Goal: Task Accomplishment & Management: Manage account settings

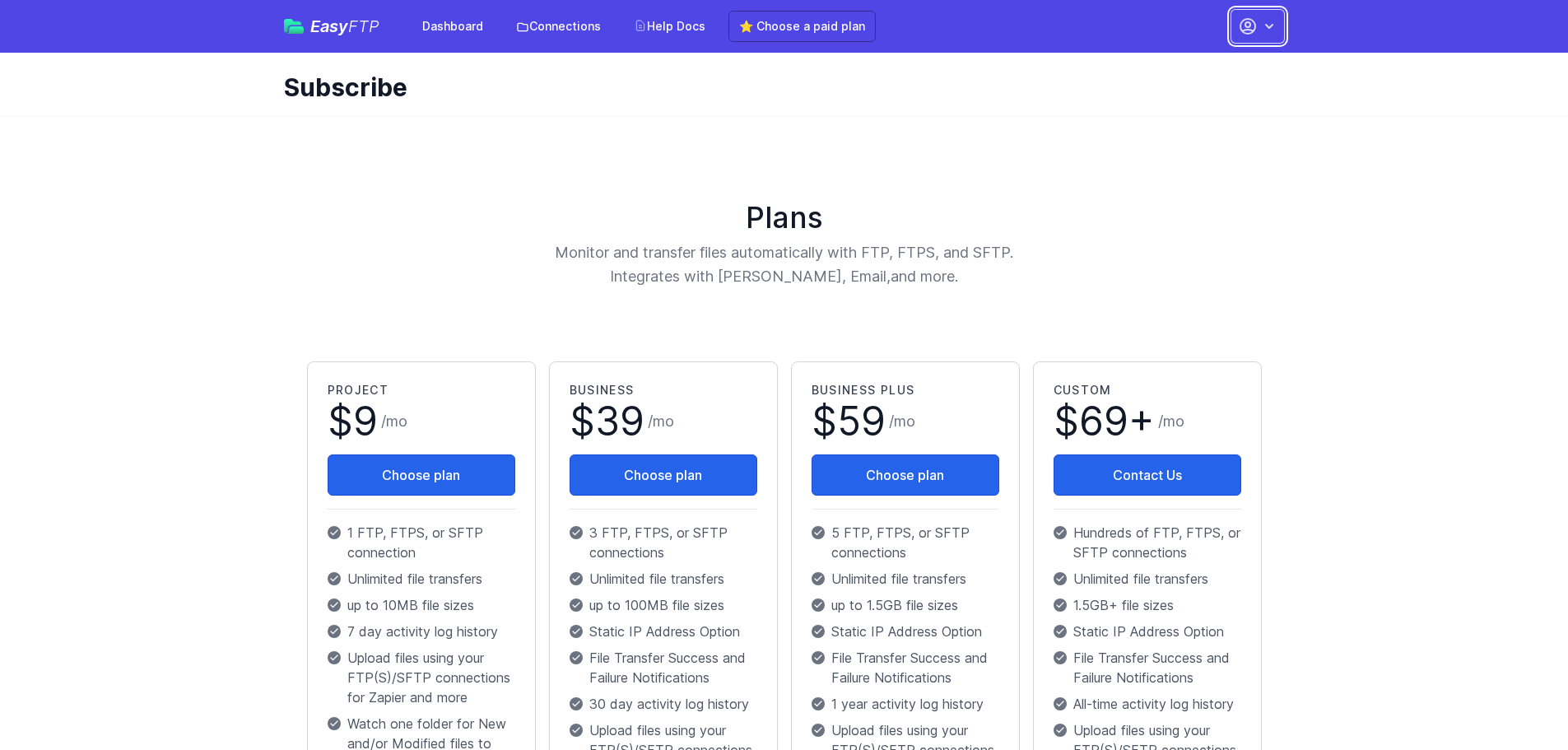
click at [1255, 12] on button "button" at bounding box center [1257, 26] width 54 height 35
click at [1226, 69] on link "Account Settings" at bounding box center [1206, 68] width 158 height 30
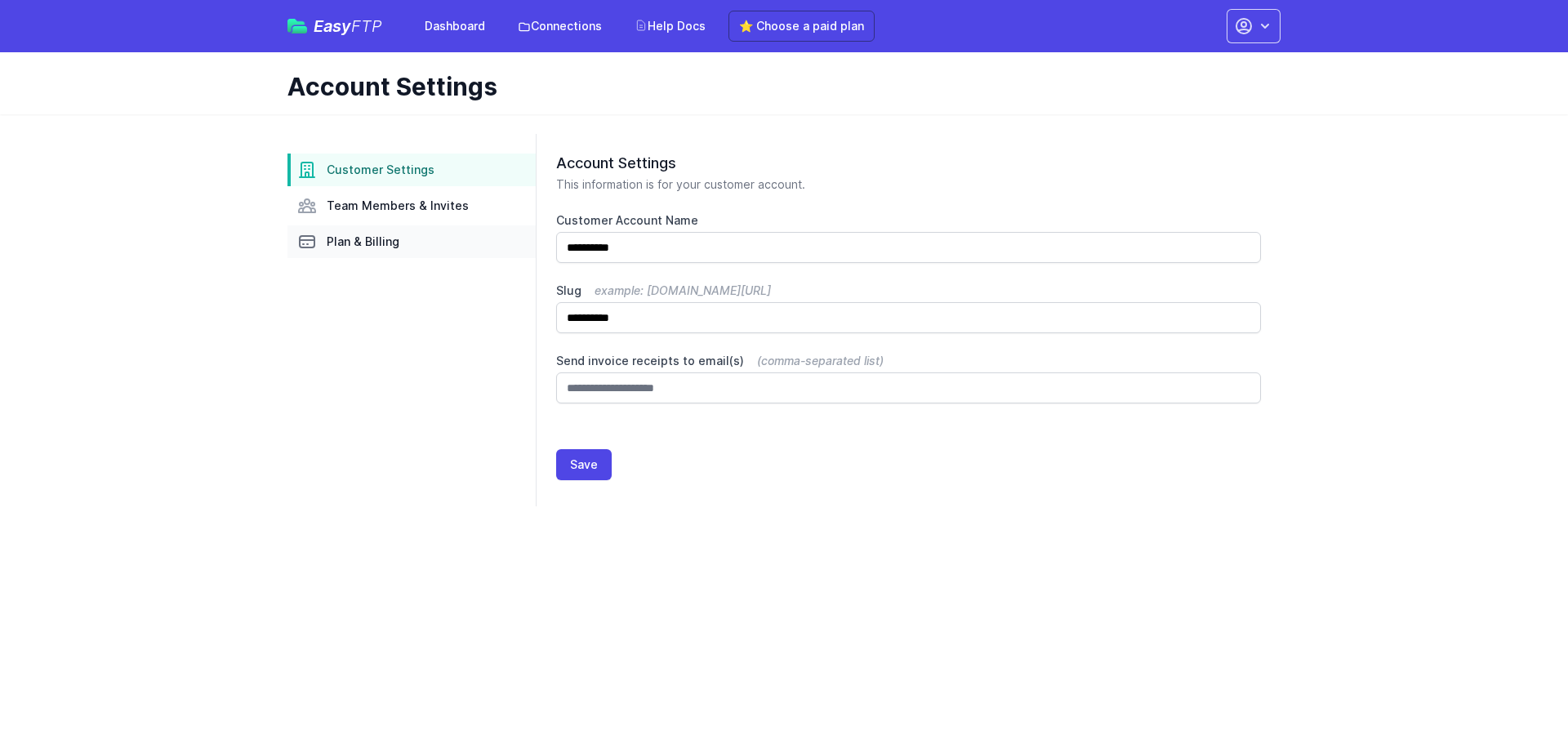
click at [371, 244] on span "Plan & Billing" at bounding box center [363, 241] width 72 height 16
